Goal: Find specific page/section: Find specific page/section

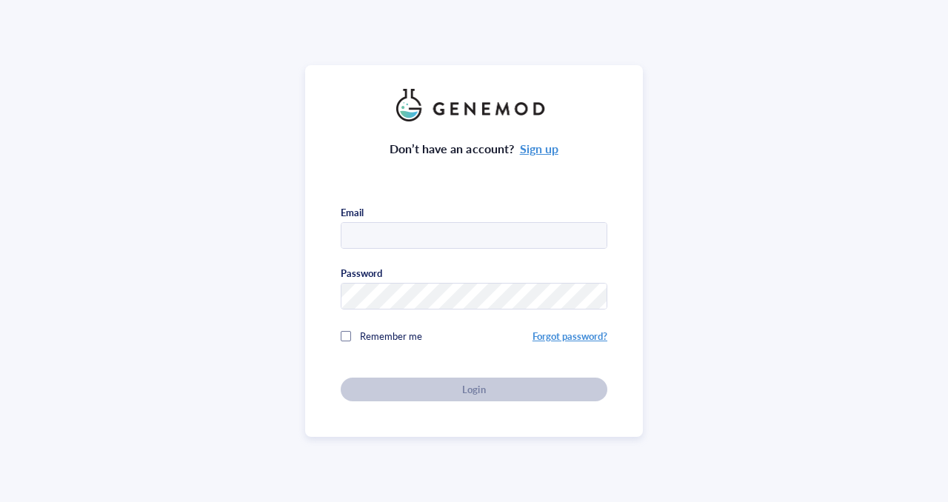
click at [397, 236] on input "text" at bounding box center [474, 236] width 265 height 27
type input "[EMAIL_ADDRESS][DOMAIN_NAME]"
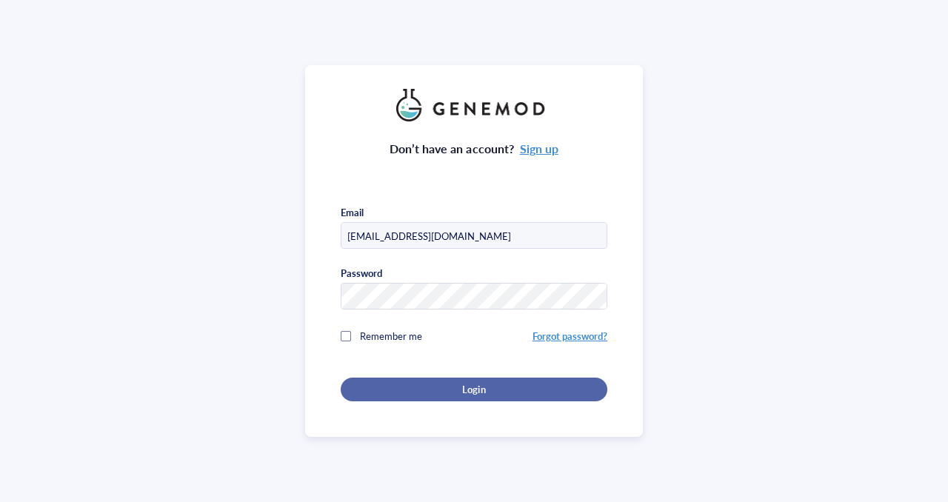
click at [488, 391] on div "Login" at bounding box center [474, 389] width 219 height 13
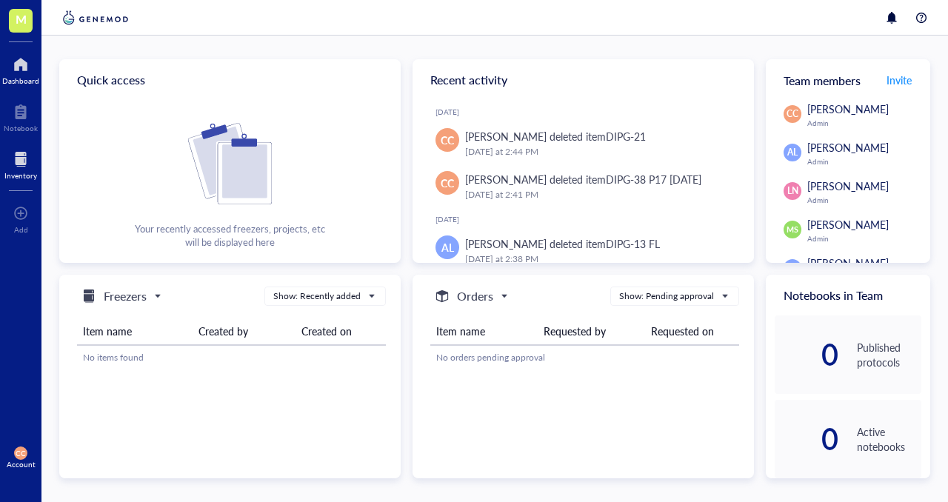
click at [17, 173] on div "Inventory" at bounding box center [20, 175] width 33 height 9
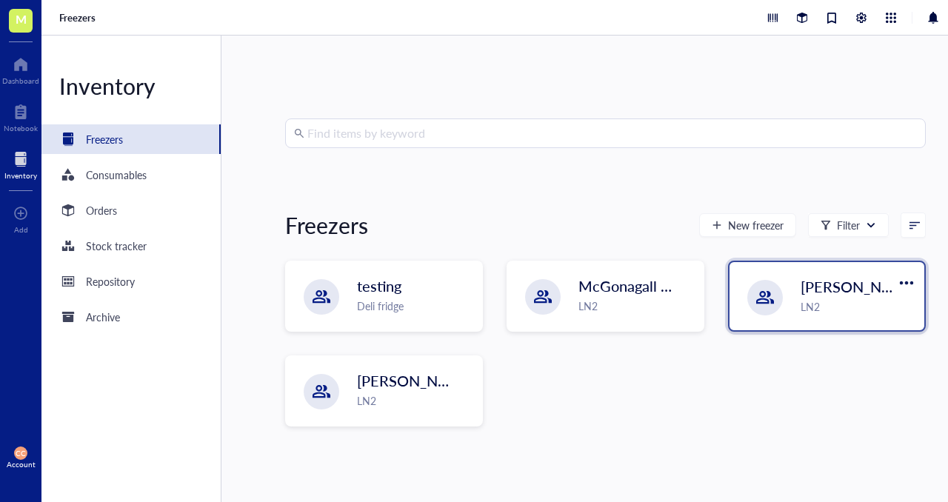
click at [845, 296] on span "[PERSON_NAME]-A" at bounding box center [868, 286] width 134 height 21
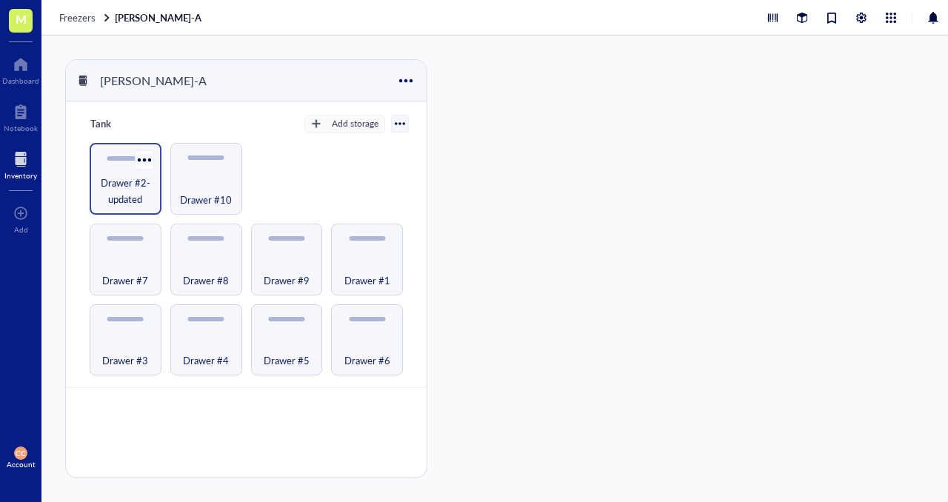
click at [128, 190] on span "Drawer #2-updated" at bounding box center [125, 191] width 57 height 33
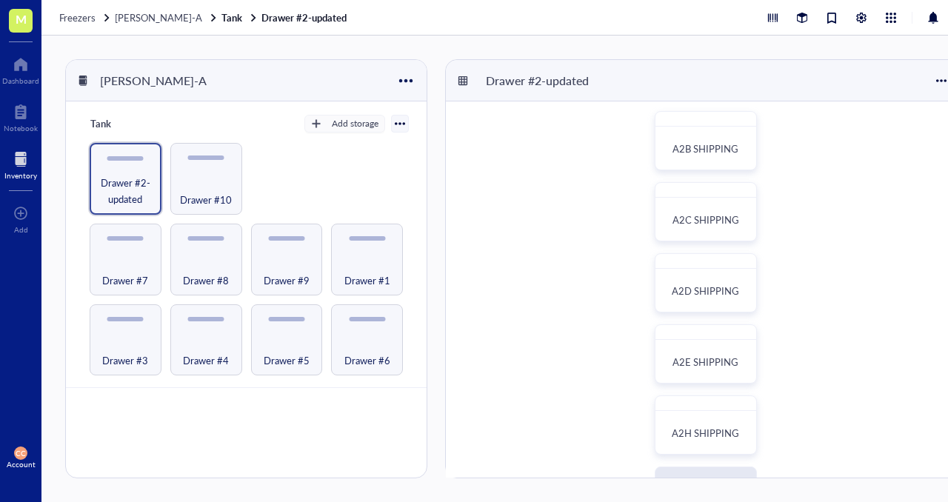
scroll to position [60, 0]
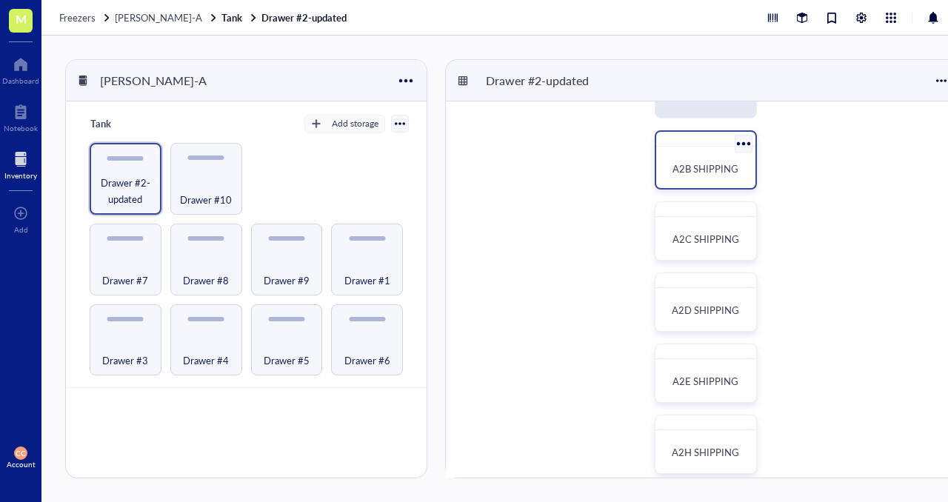
click at [686, 179] on div "A2B SHIPPING" at bounding box center [705, 169] width 87 height 33
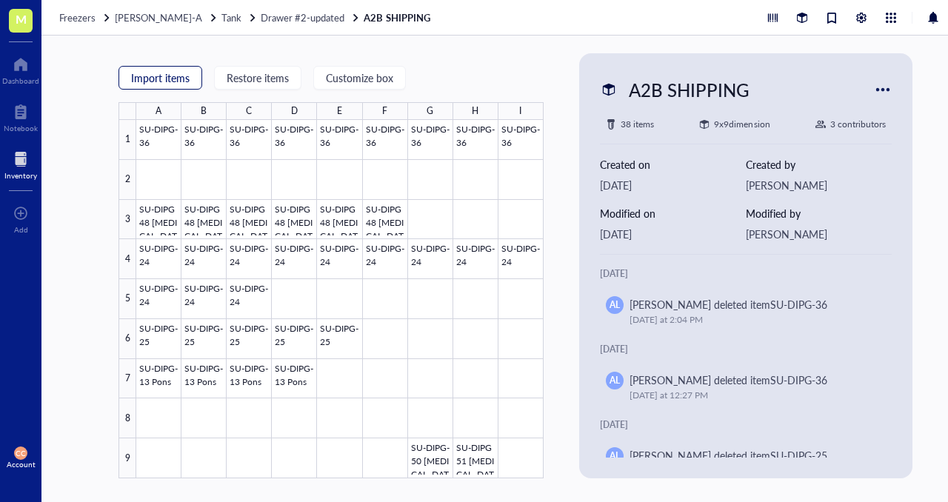
click at [157, 76] on span "Import items" at bounding box center [160, 78] width 59 height 12
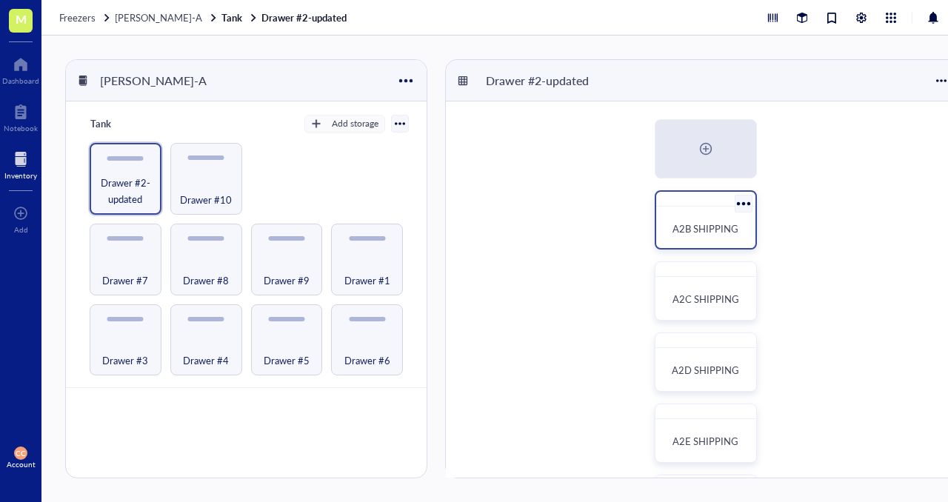
click at [701, 219] on div "A2B SHIPPING" at bounding box center [705, 229] width 87 height 33
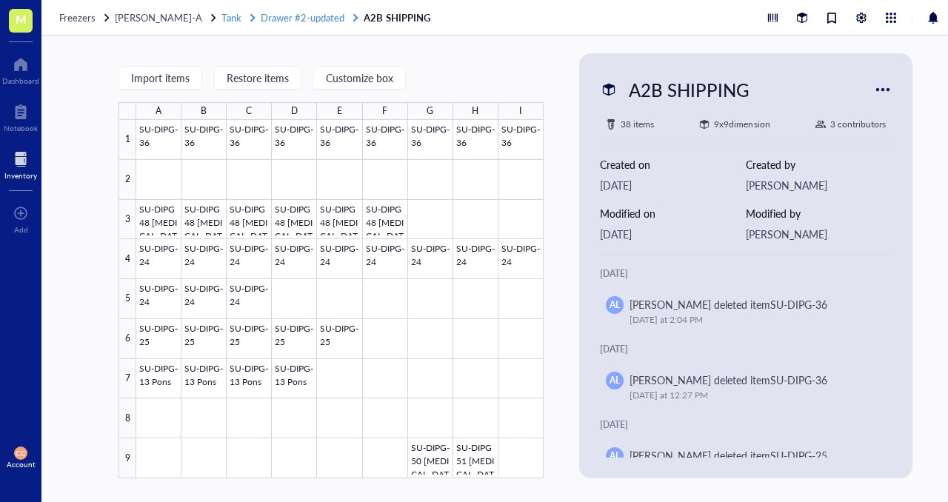
click at [308, 14] on span "Drawer #2-updated" at bounding box center [303, 17] width 84 height 14
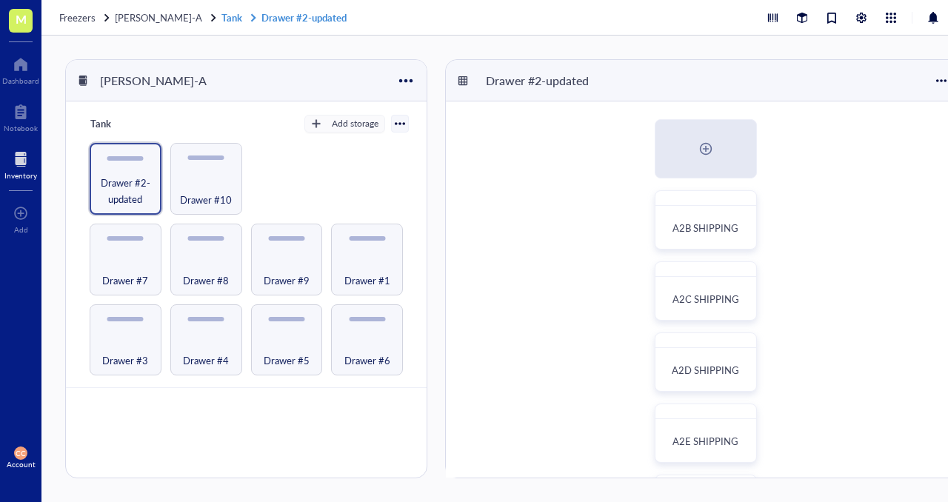
click at [222, 15] on link "Tank Drawer #2-updated" at bounding box center [286, 17] width 128 height 13
click at [290, 19] on link "Tank Drawer #2-updated" at bounding box center [286, 17] width 128 height 13
click at [133, 190] on span "Drawer #2-updated" at bounding box center [125, 191] width 57 height 33
click at [692, 227] on span "A2B SHIPPING" at bounding box center [706, 229] width 66 height 14
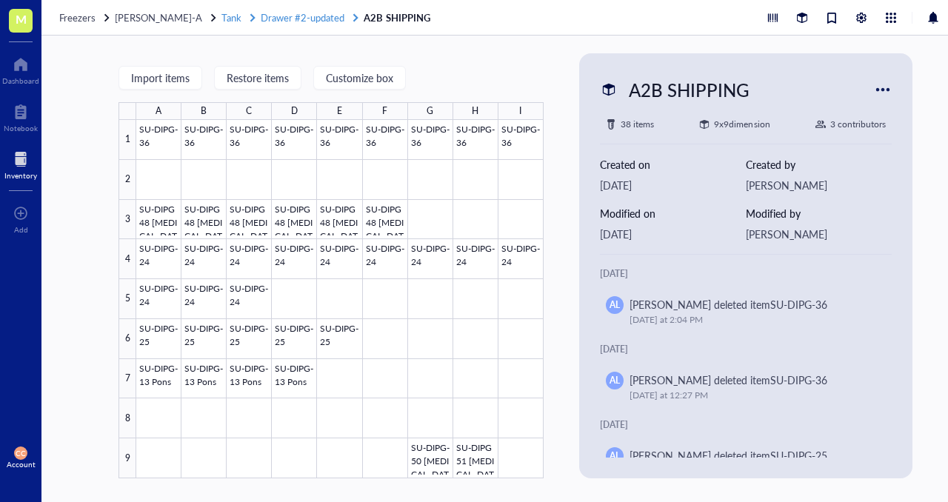
click at [262, 15] on span "Drawer #2-updated" at bounding box center [303, 17] width 84 height 14
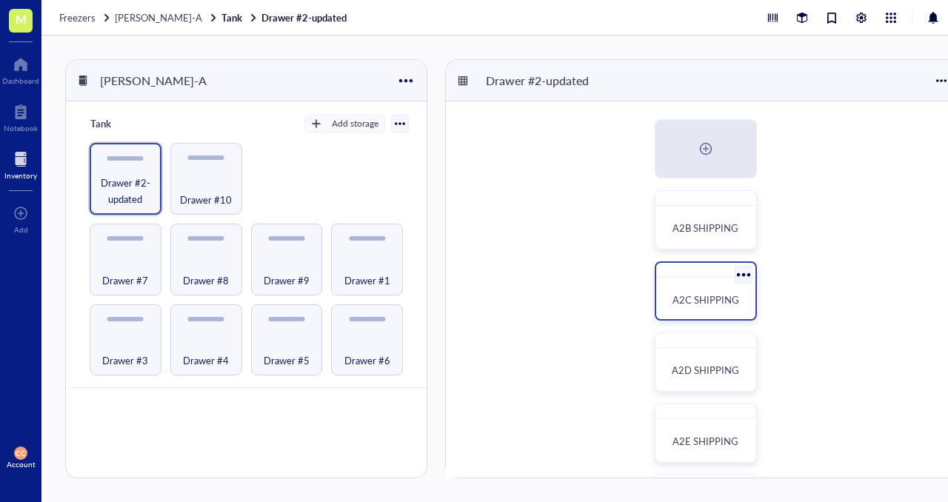
click at [702, 280] on div "A2C SHIPPING" at bounding box center [706, 291] width 102 height 59
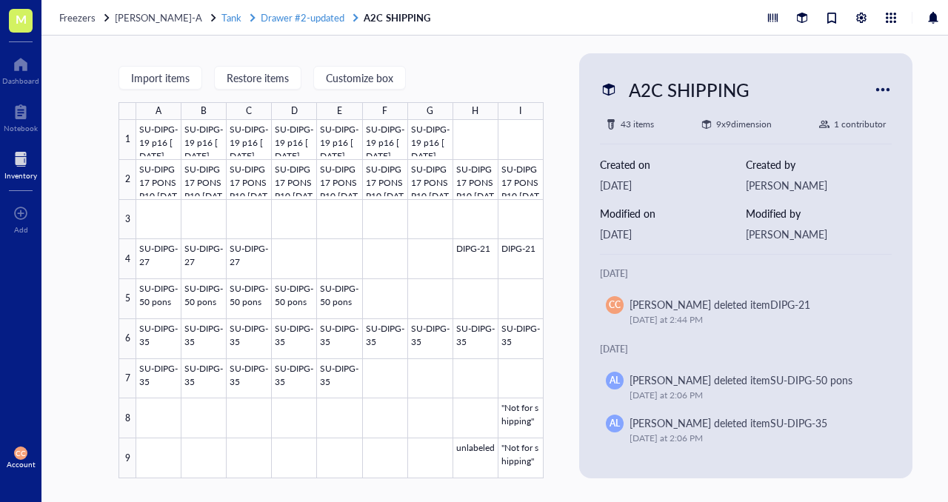
click at [222, 15] on span "Tank" at bounding box center [232, 17] width 20 height 14
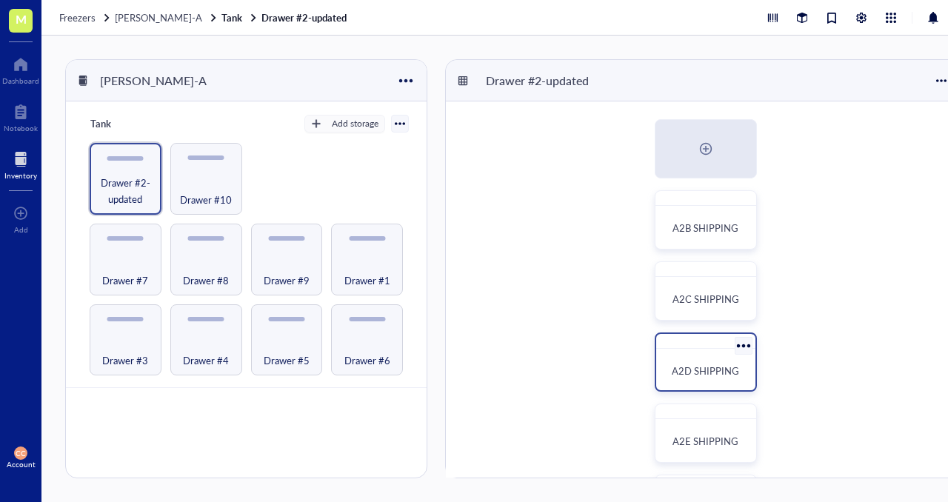
click at [702, 353] on div "A2D SHIPPING" at bounding box center [706, 362] width 102 height 59
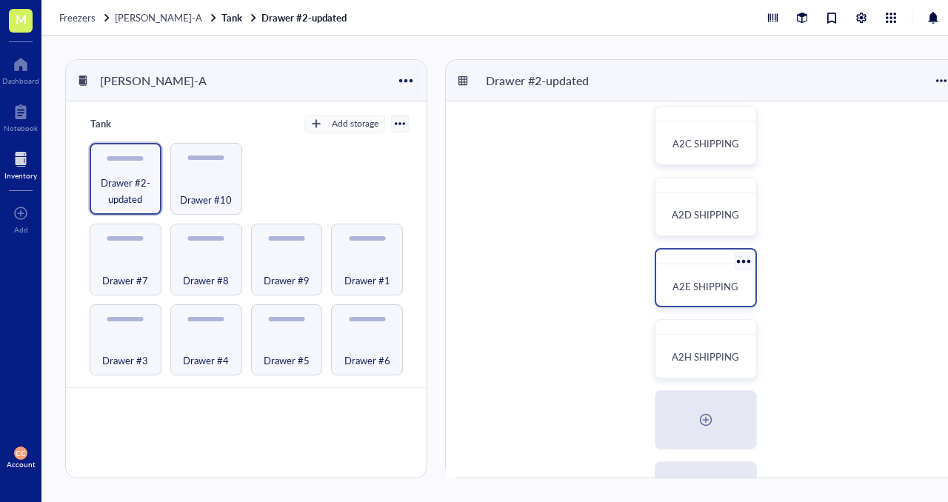
scroll to position [190, 0]
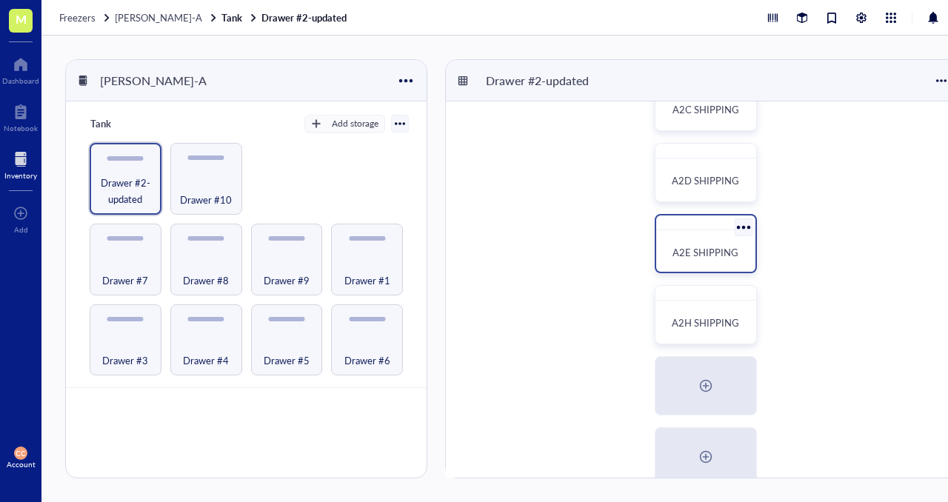
click at [706, 242] on div "A2E SHIPPING" at bounding box center [705, 252] width 87 height 33
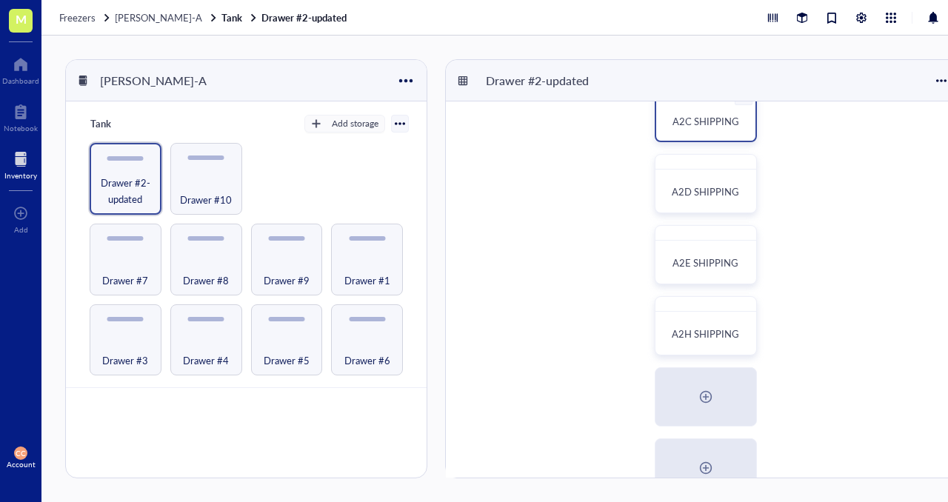
scroll to position [180, 0]
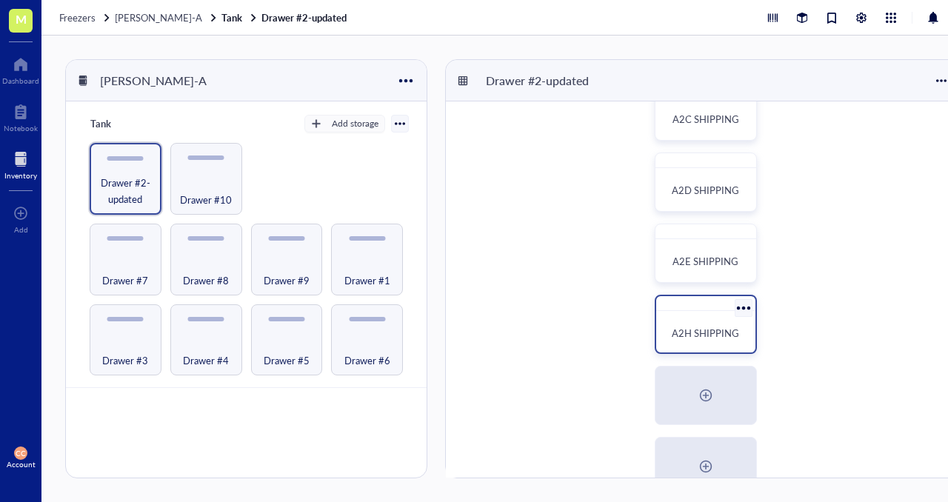
click at [696, 329] on span "A2H SHIPPING" at bounding box center [705, 333] width 67 height 14
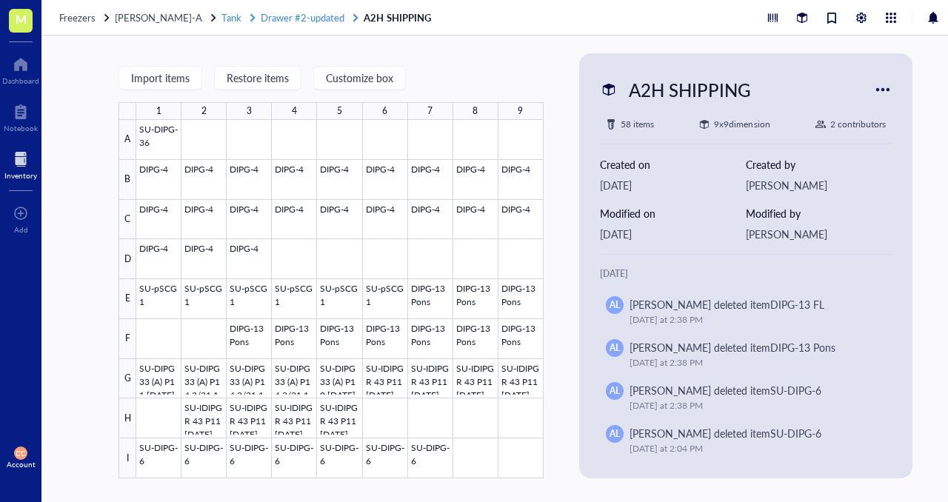
click at [302, 24] on span "Drawer #2-updated" at bounding box center [303, 17] width 84 height 14
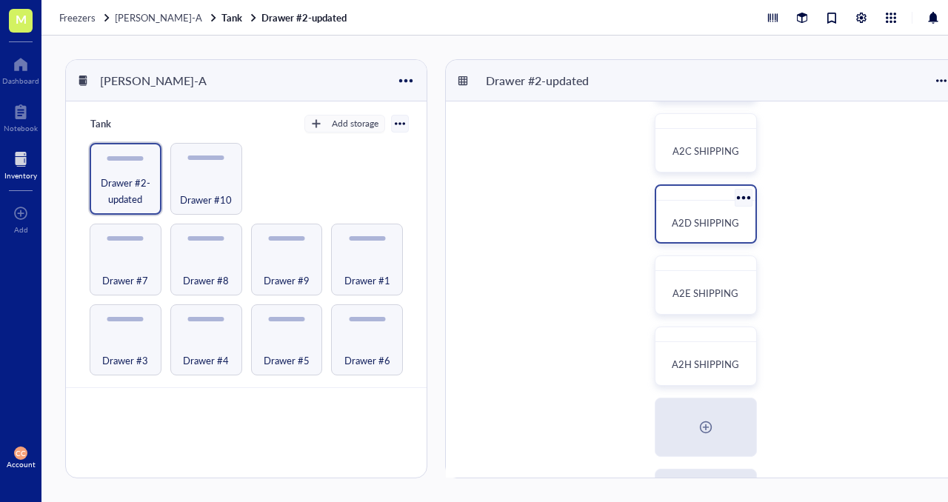
scroll to position [187, 0]
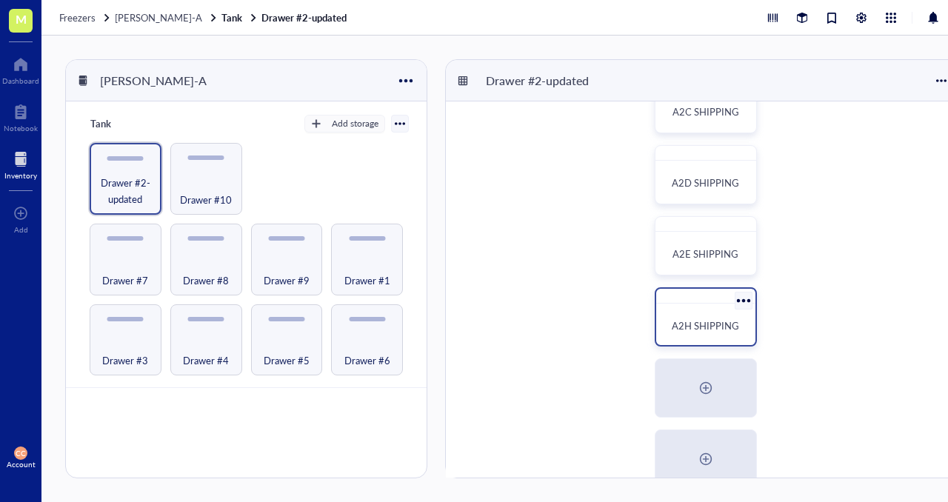
click at [698, 317] on div "A2H SHIPPING" at bounding box center [705, 326] width 87 height 33
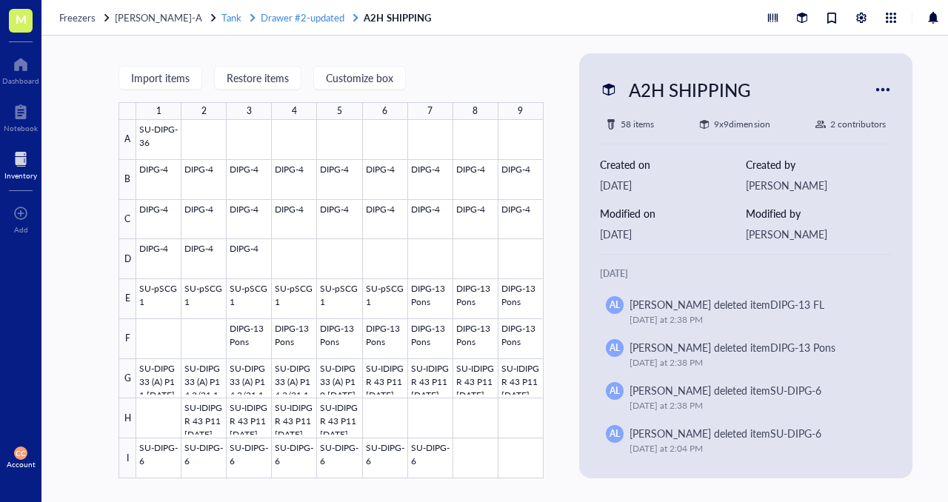
click at [274, 13] on span "Drawer #2-updated" at bounding box center [303, 17] width 84 height 14
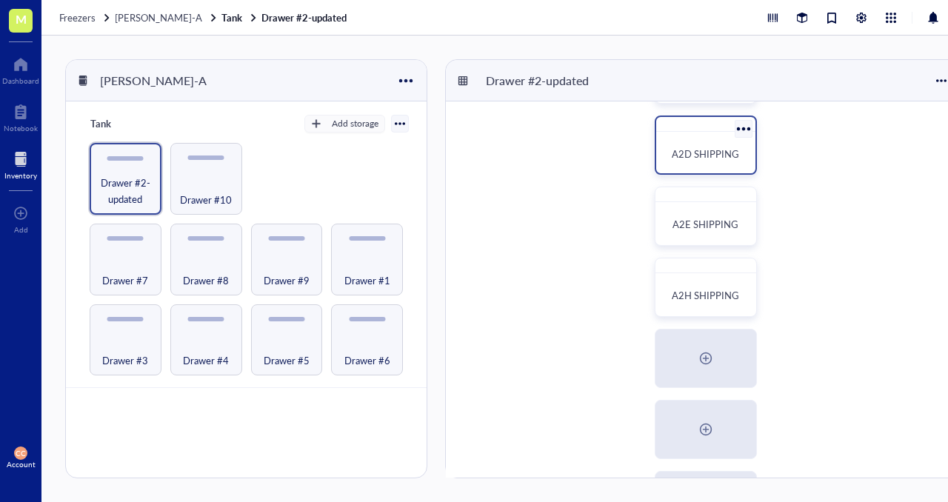
scroll to position [233, 0]
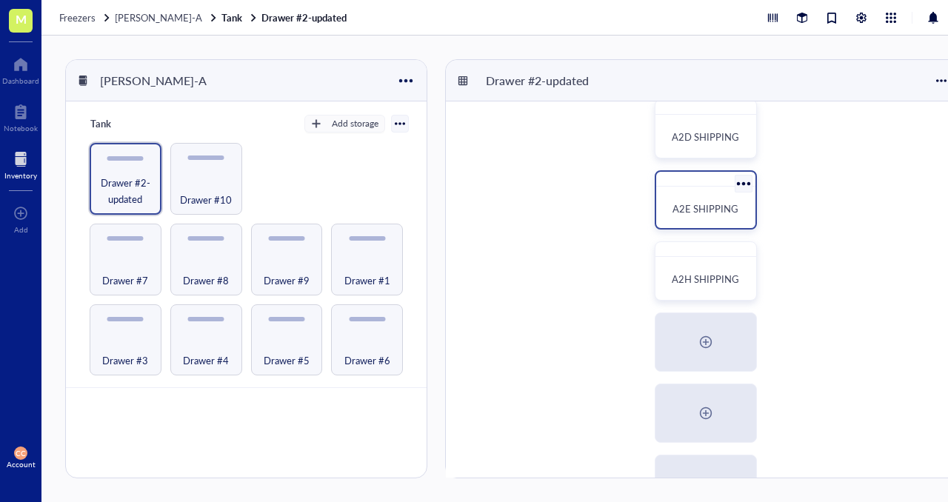
click at [685, 204] on span "A2E SHIPPING" at bounding box center [706, 209] width 66 height 14
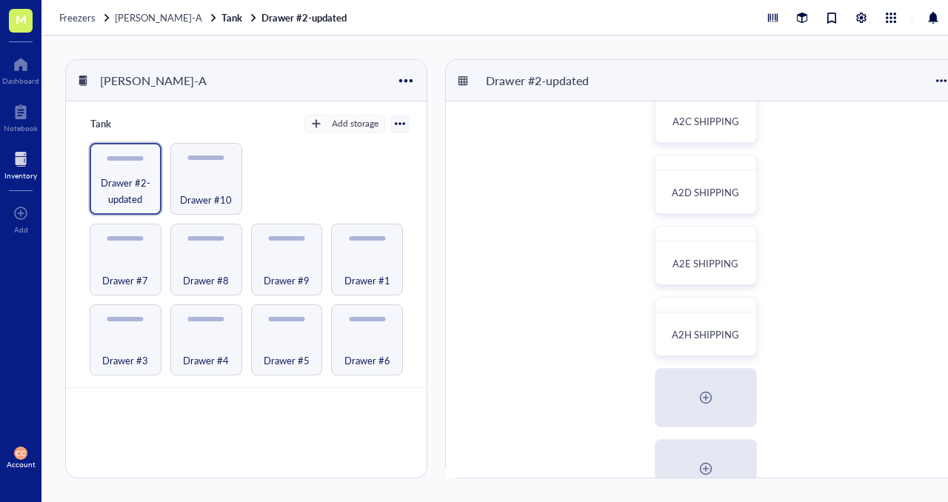
scroll to position [179, 0]
click at [686, 207] on div "A2D SHIPPING" at bounding box center [705, 192] width 87 height 33
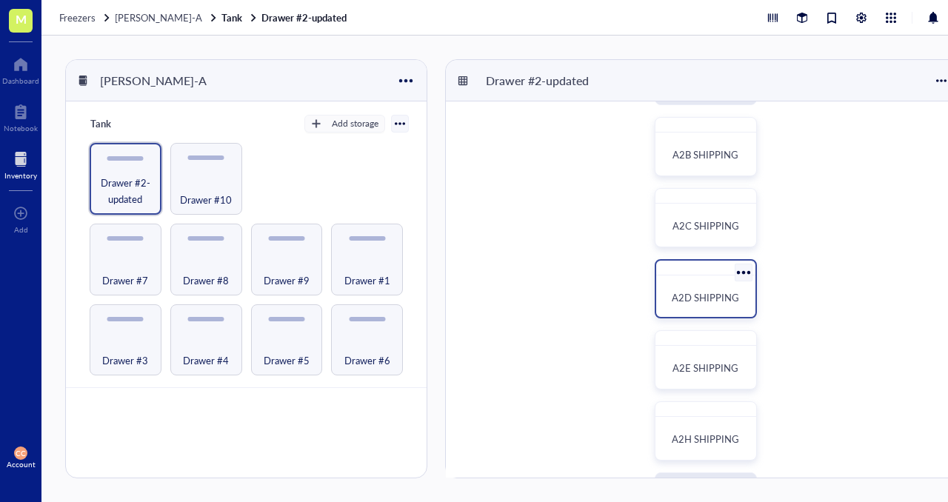
scroll to position [61, 0]
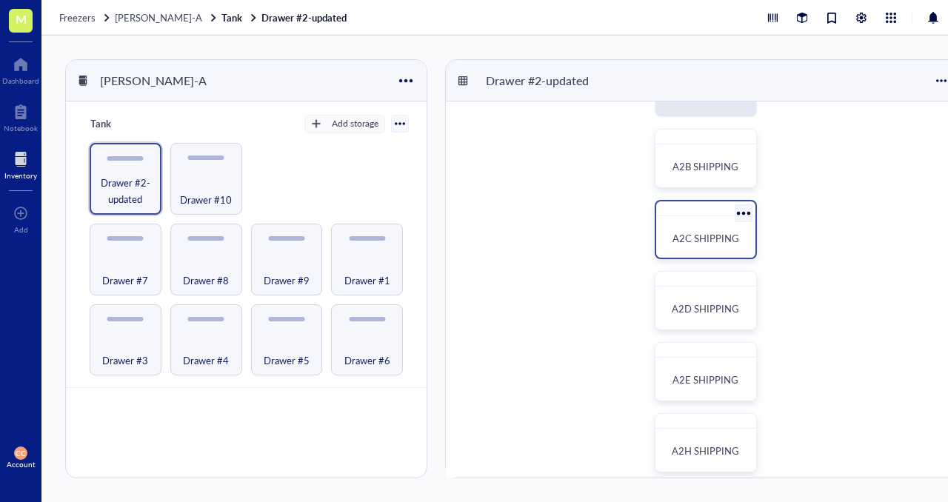
click at [692, 223] on div "A2C SHIPPING" at bounding box center [705, 238] width 87 height 33
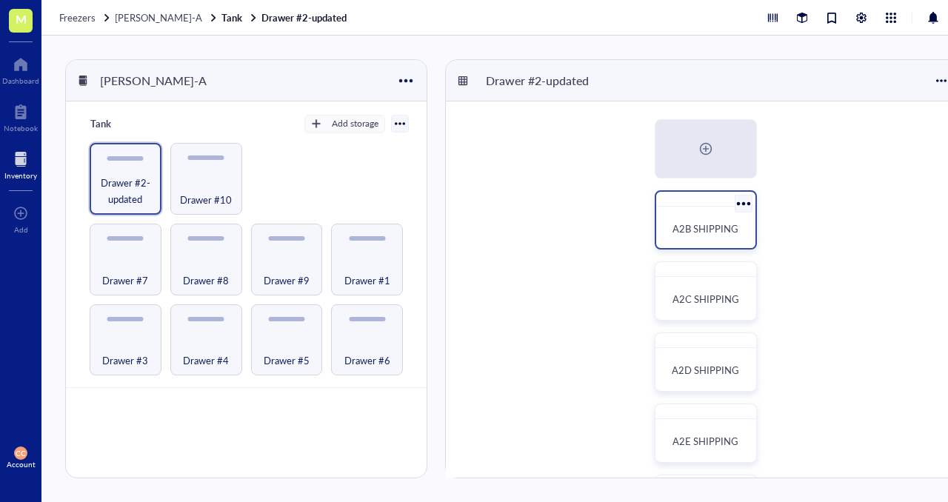
click at [688, 234] on span "A2B SHIPPING" at bounding box center [706, 229] width 66 height 14
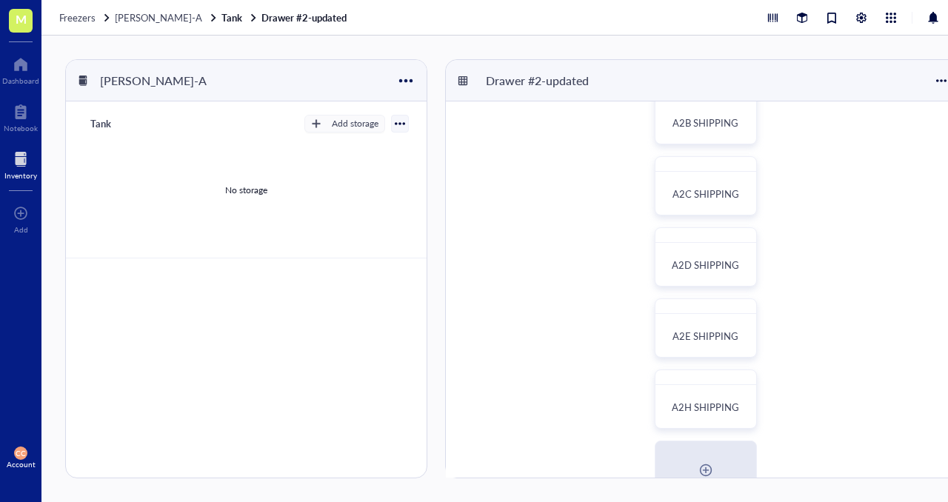
scroll to position [122, 0]
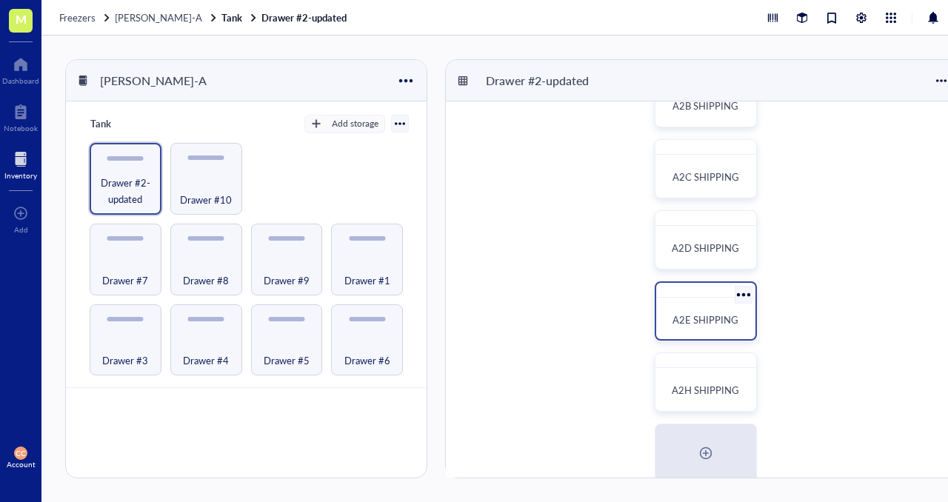
click at [696, 316] on span "A2E SHIPPING" at bounding box center [706, 320] width 66 height 14
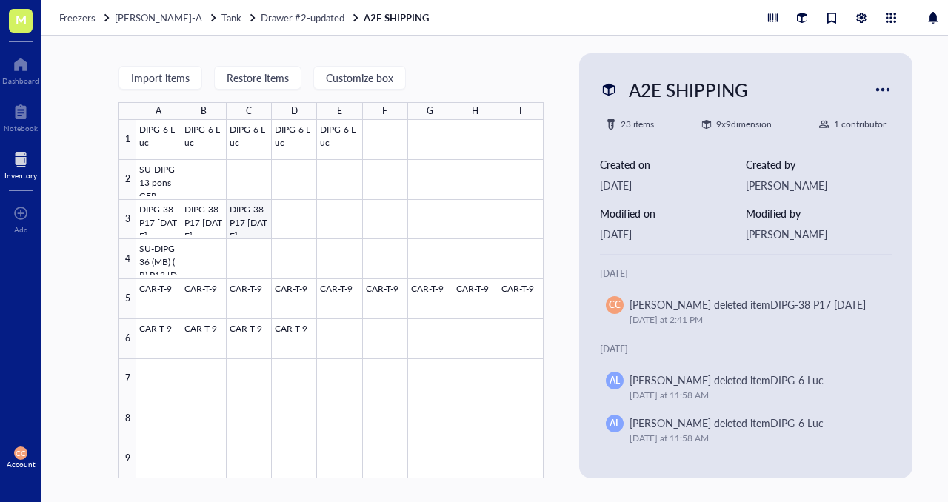
click at [256, 227] on div at bounding box center [339, 299] width 407 height 359
